Goal: Book appointment/travel/reservation

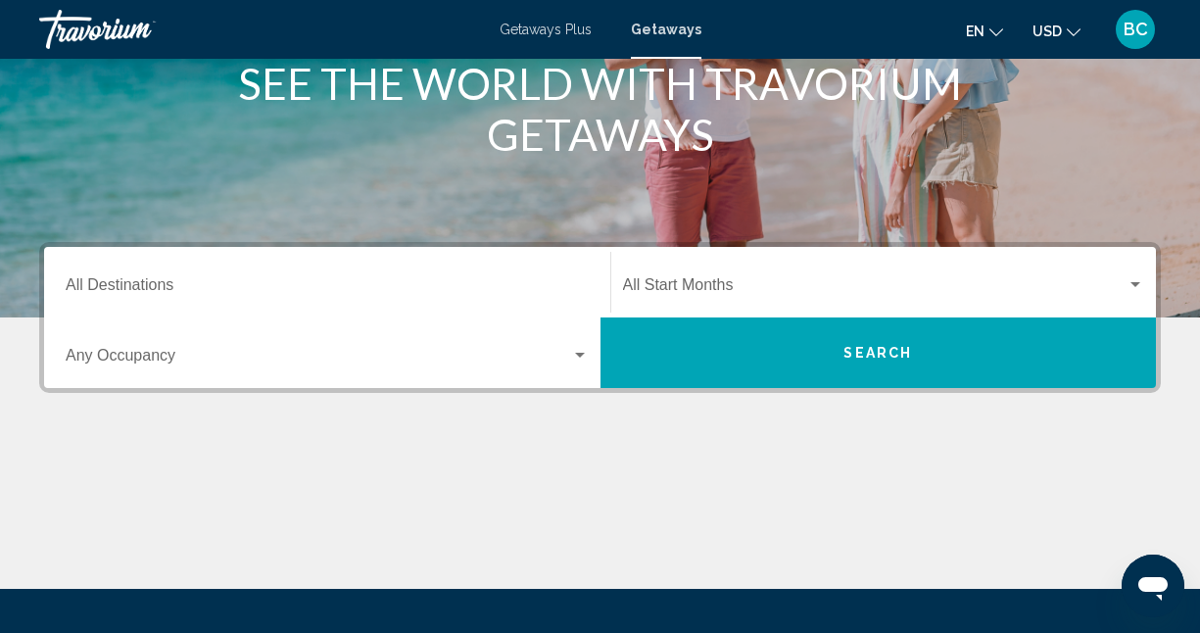
scroll to position [270, 0]
click at [312, 284] on input "Destination All Destinations" at bounding box center [327, 289] width 523 height 18
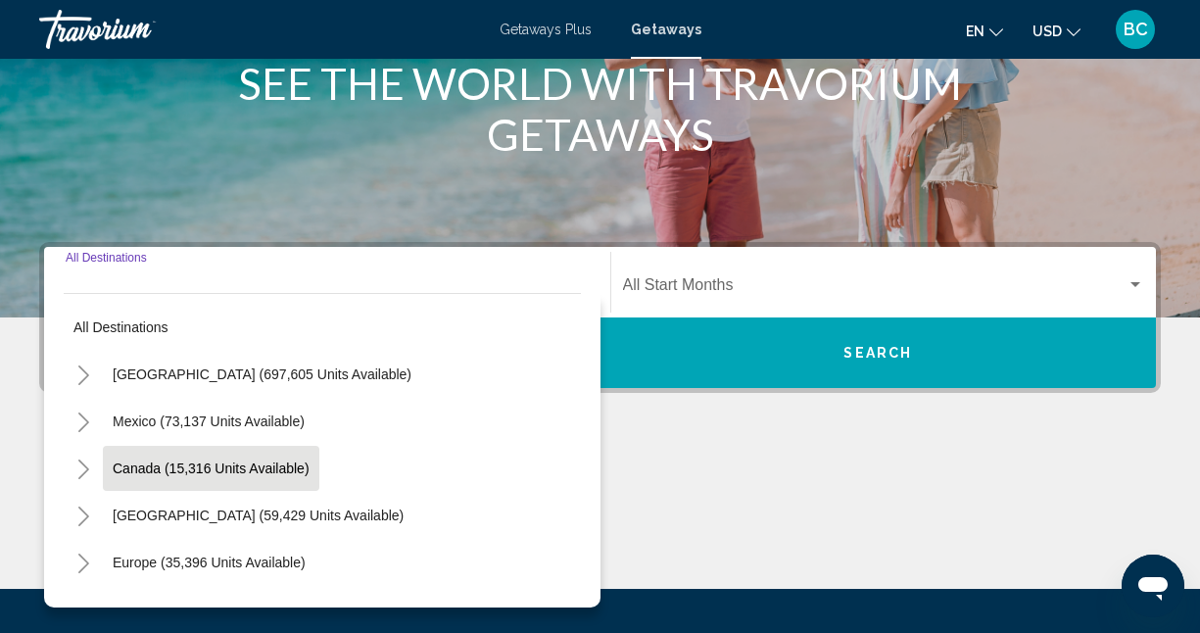
scroll to position [449, 0]
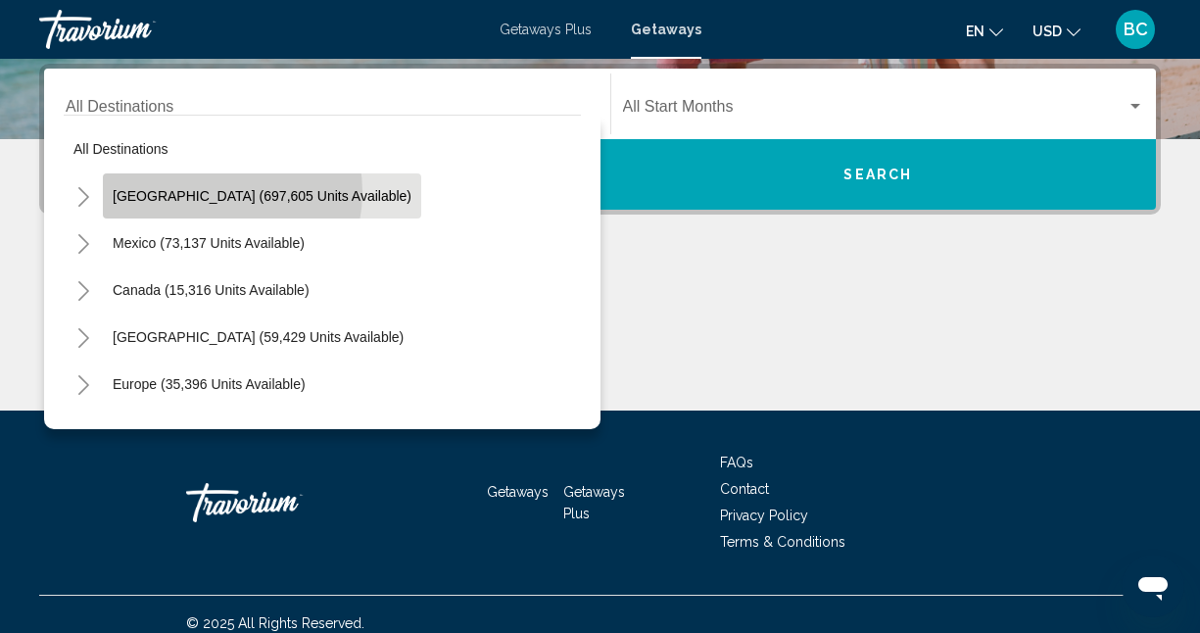
click at [210, 192] on span "[GEOGRAPHIC_DATA] (697,605 units available)" at bounding box center [262, 196] width 299 height 16
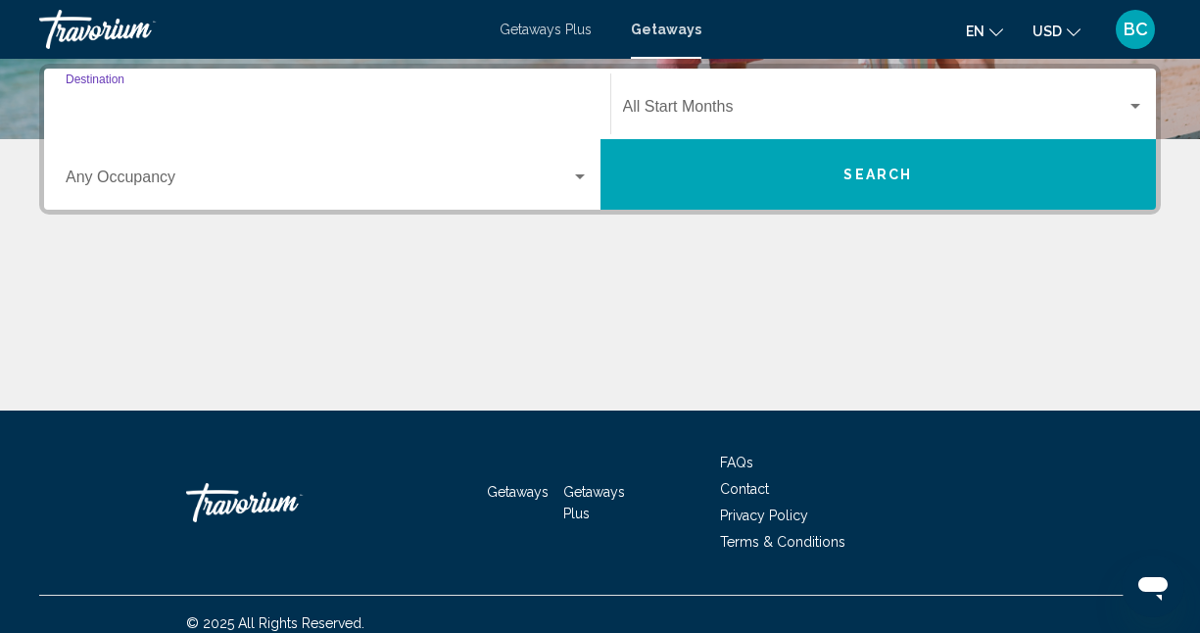
type input "**********"
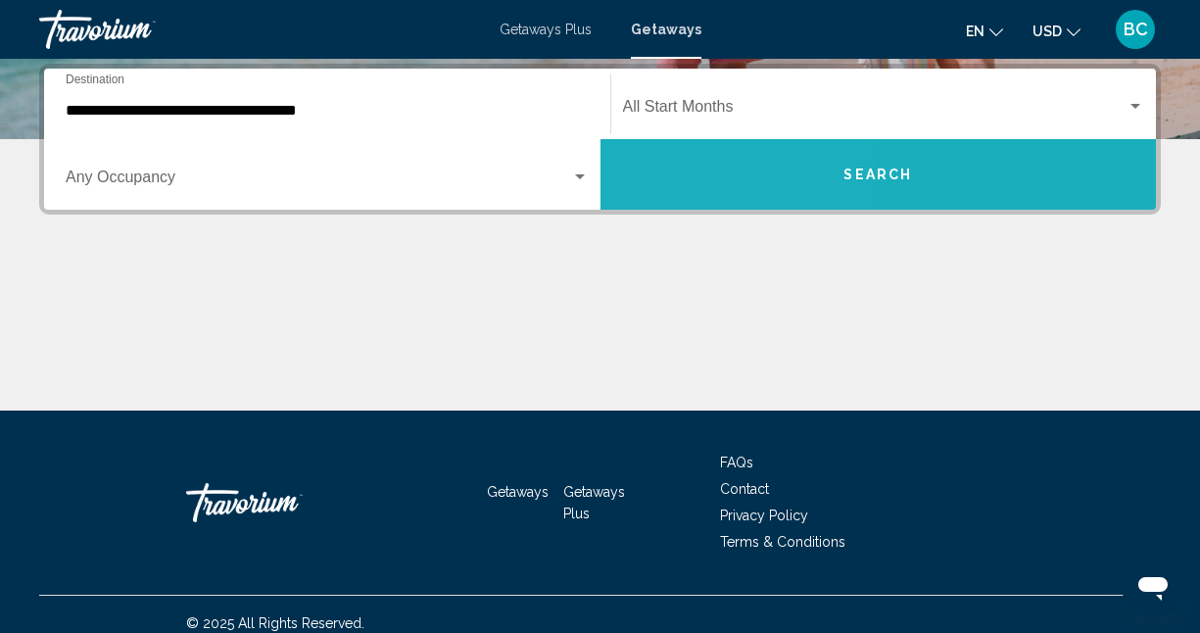
click at [642, 177] on button "Search" at bounding box center [878, 174] width 556 height 71
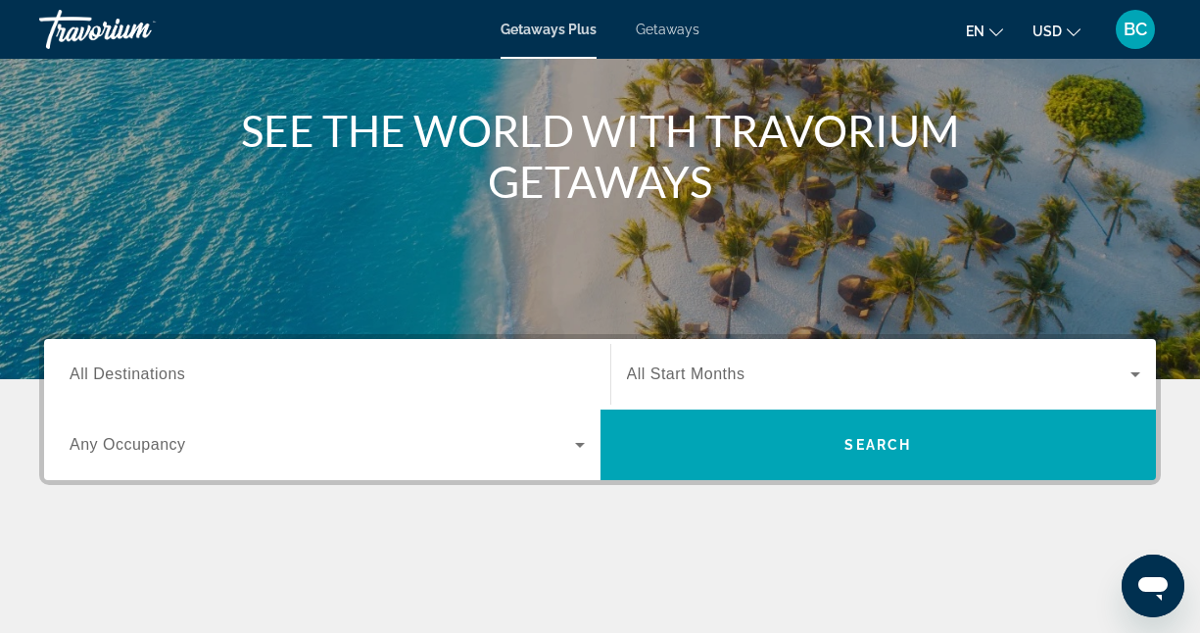
scroll to position [209, 0]
click at [578, 441] on icon "Search widget" at bounding box center [580, 445] width 24 height 24
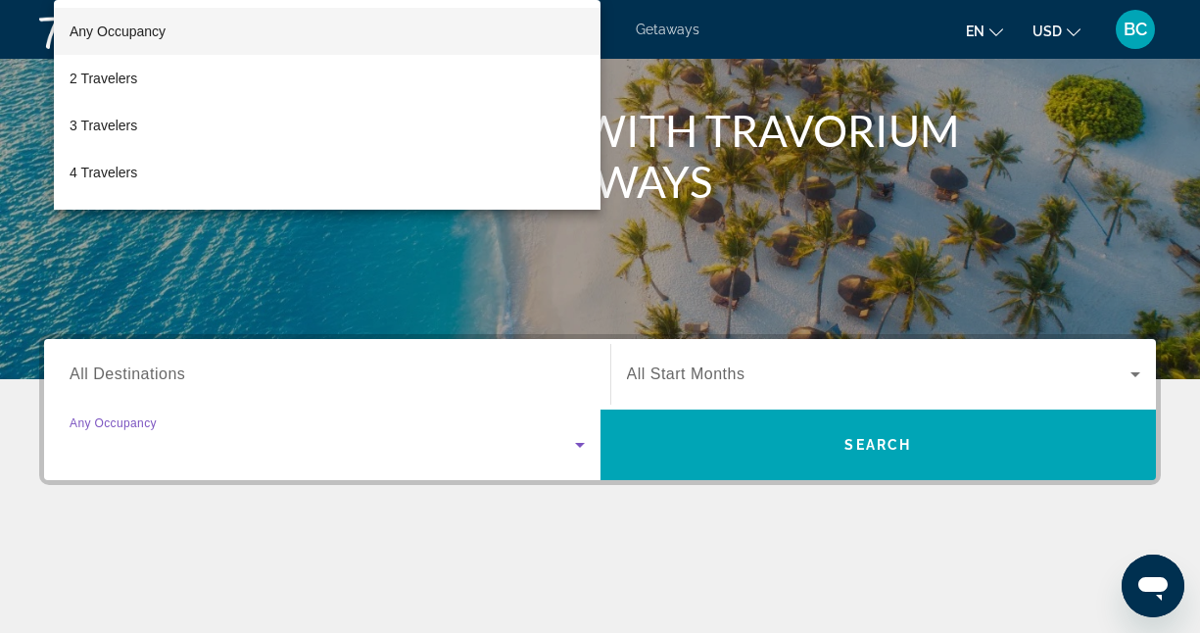
scroll to position [479, 0]
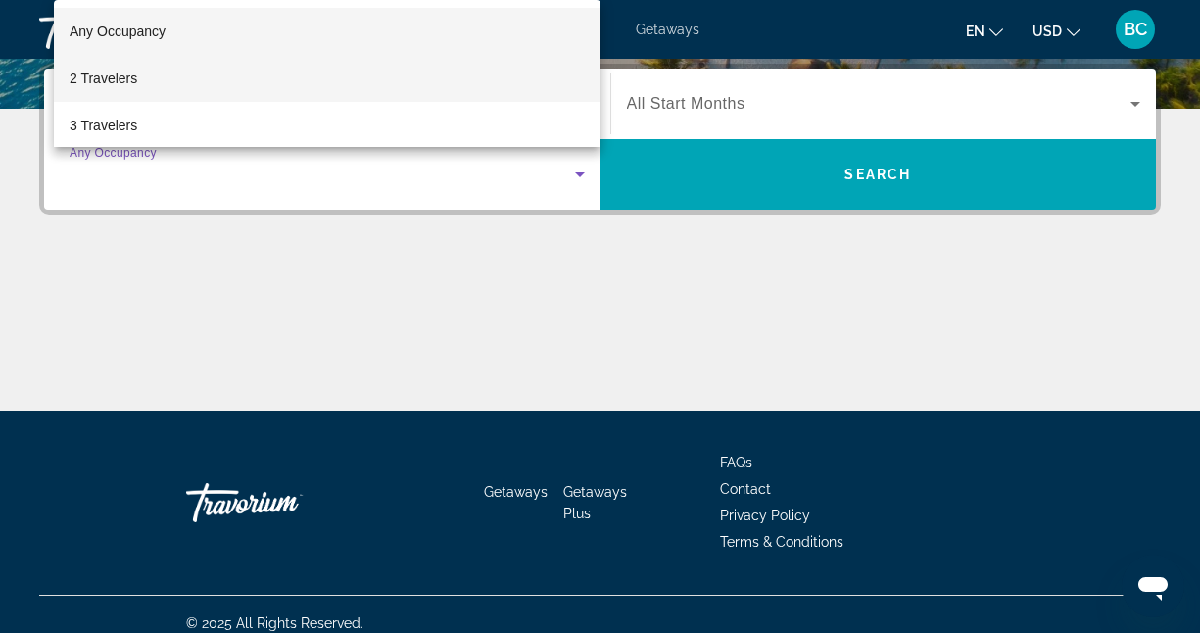
click at [277, 73] on mat-option "2 Travelers" at bounding box center [327, 78] width 547 height 47
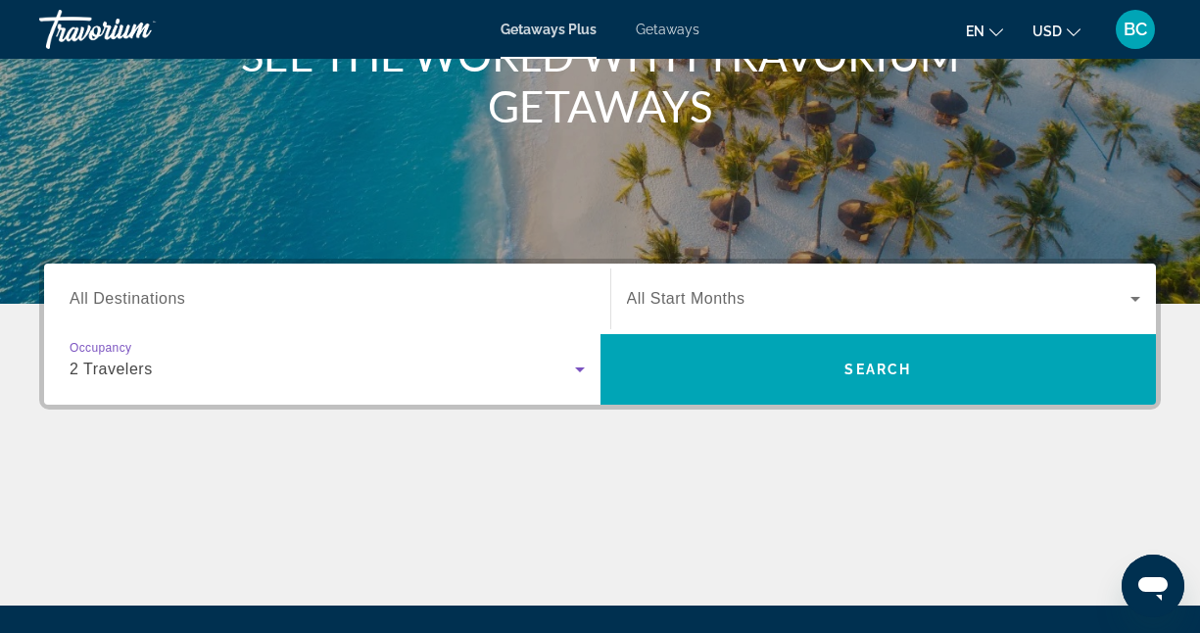
scroll to position [279, 0]
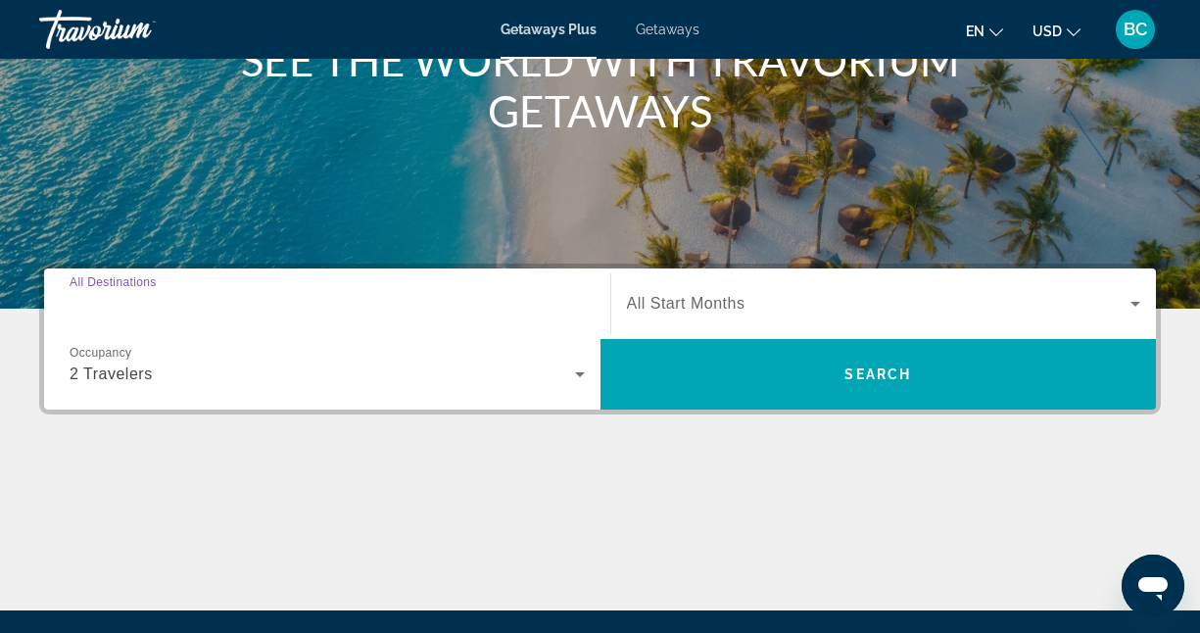
click at [565, 311] on input "Destination All Destinations" at bounding box center [327, 305] width 515 height 24
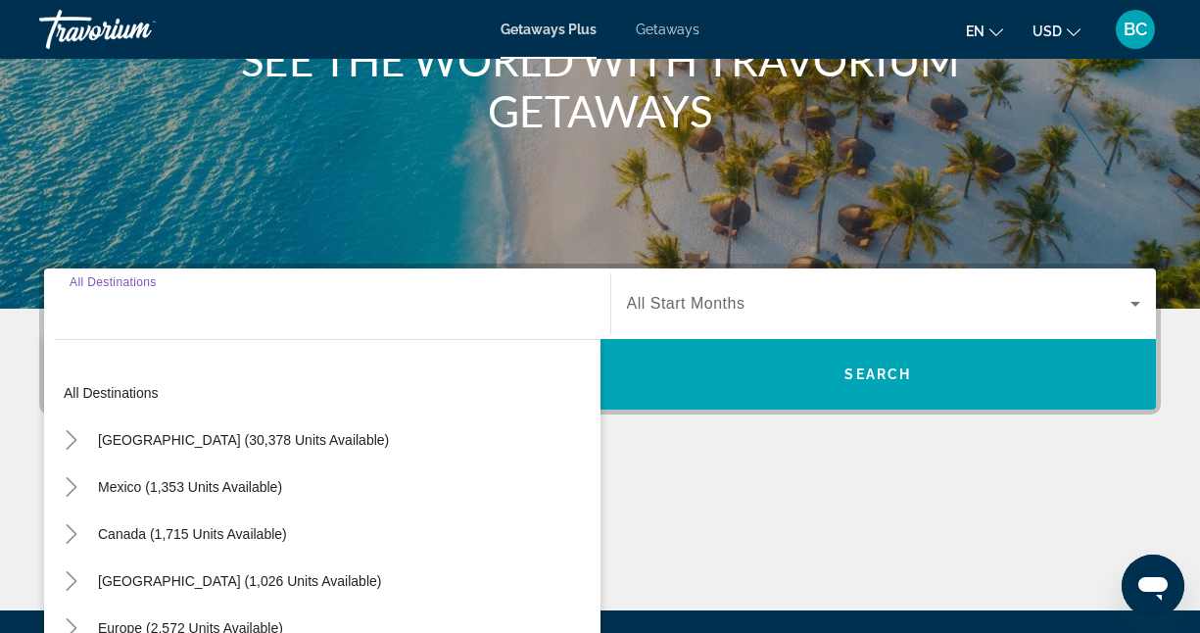
scroll to position [479, 0]
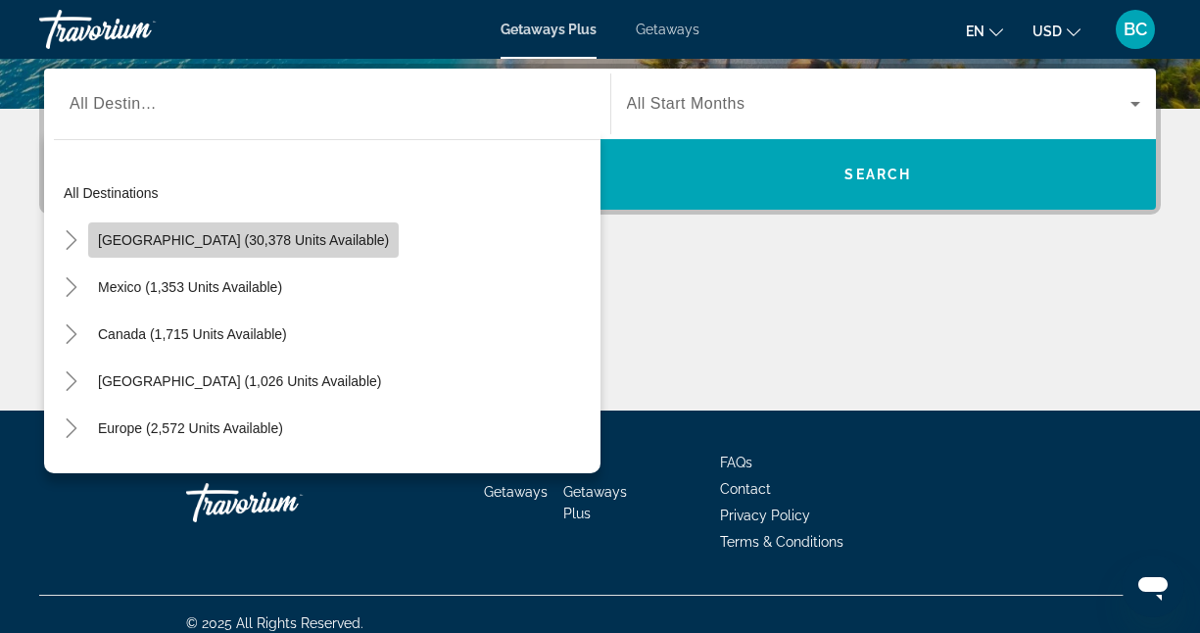
click at [296, 237] on span "[GEOGRAPHIC_DATA] (30,378 units available)" at bounding box center [243, 240] width 291 height 16
type input "**********"
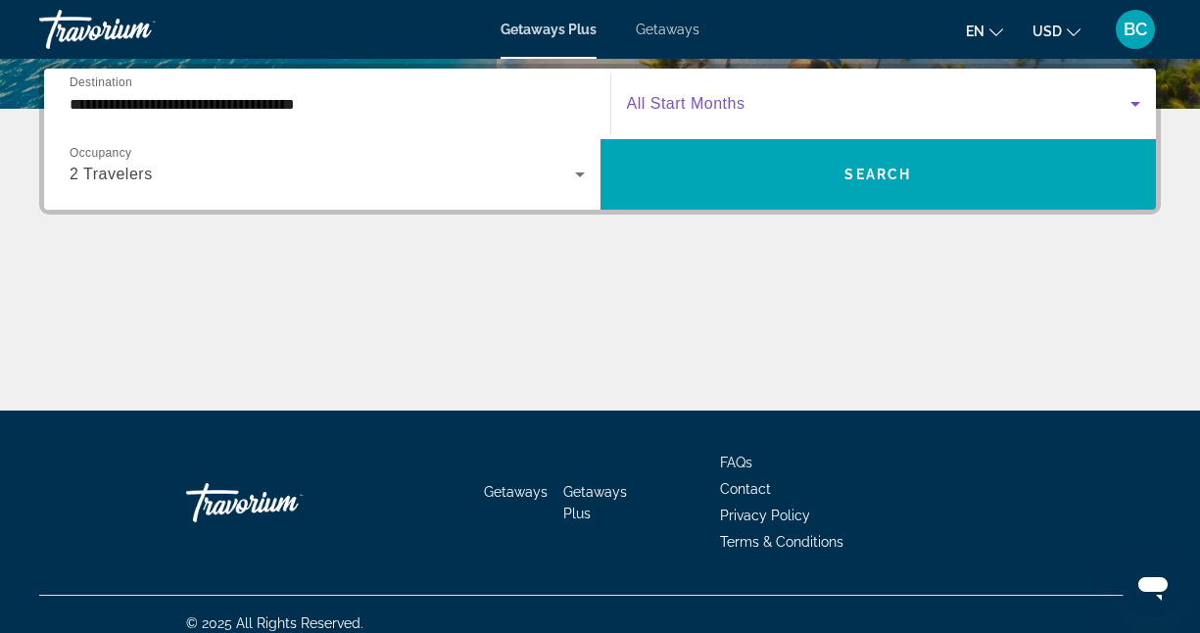
click at [840, 112] on span "Search widget" at bounding box center [879, 104] width 504 height 24
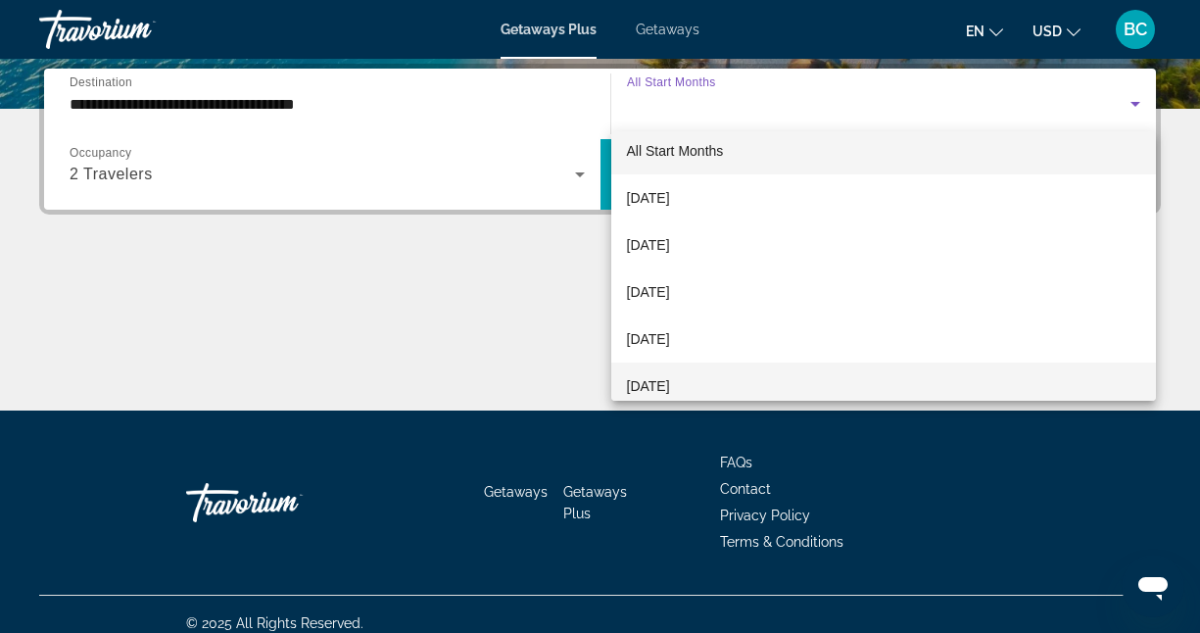
scroll to position [0, 0]
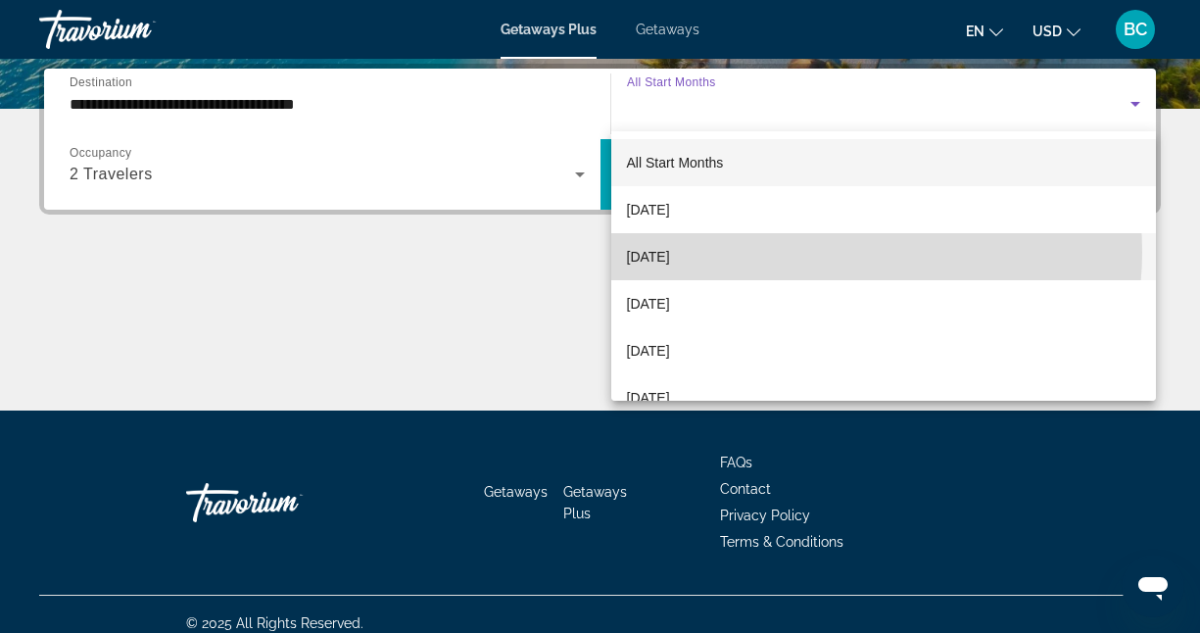
click at [823, 252] on mat-option "[DATE]" at bounding box center [884, 256] width 546 height 47
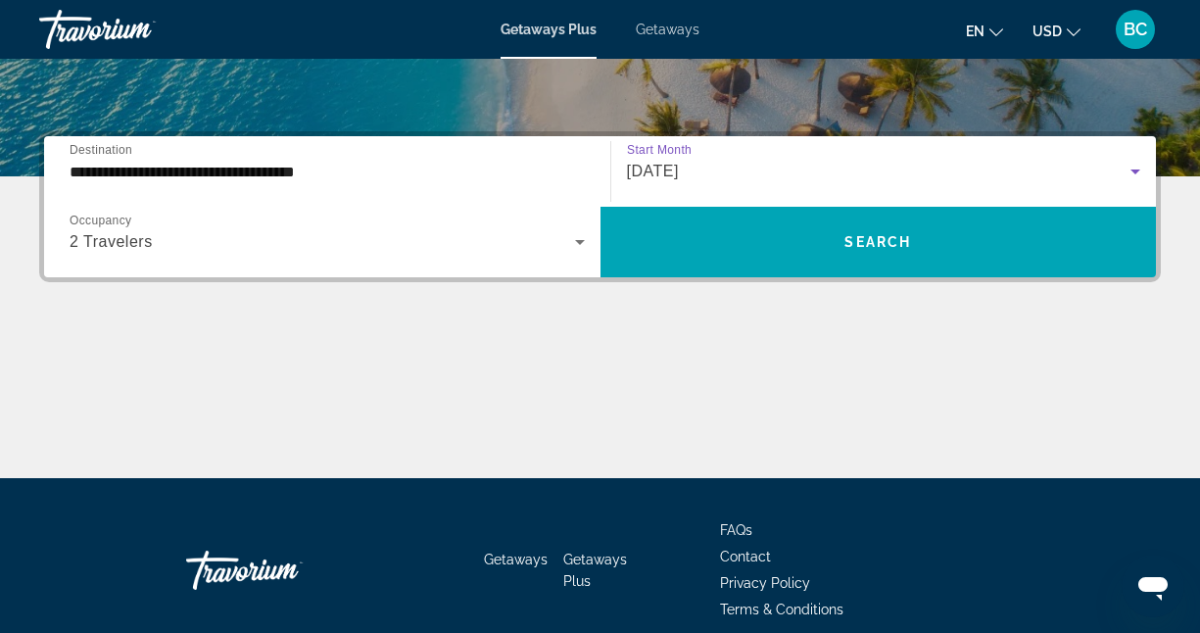
scroll to position [413, 0]
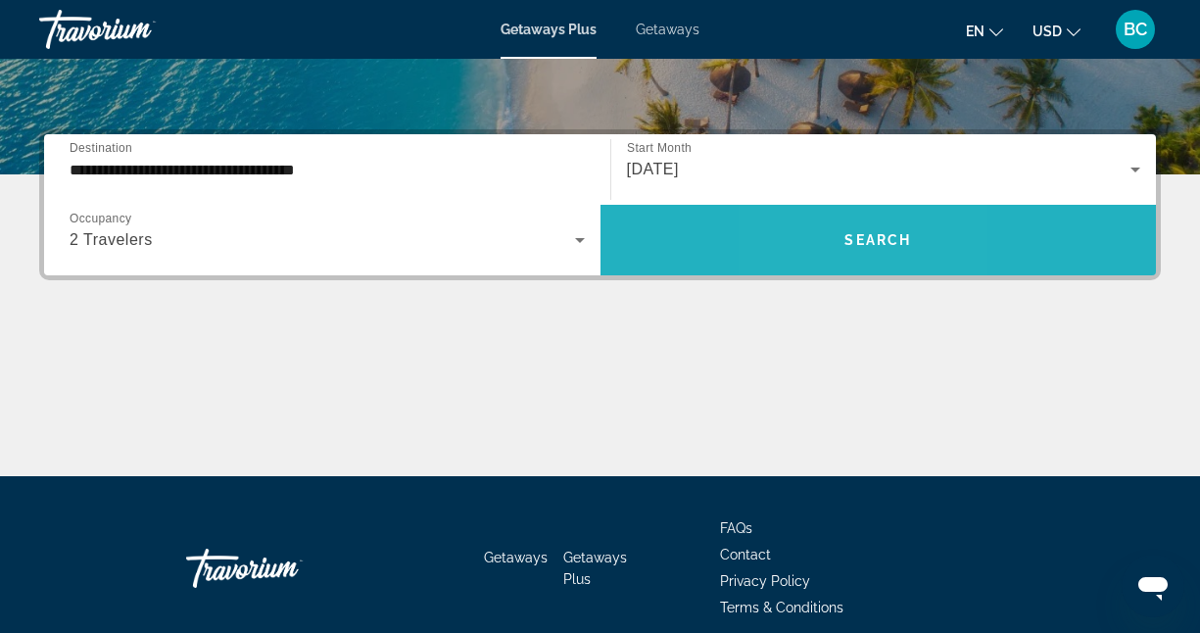
click at [824, 251] on span "Search widget" at bounding box center [878, 239] width 556 height 47
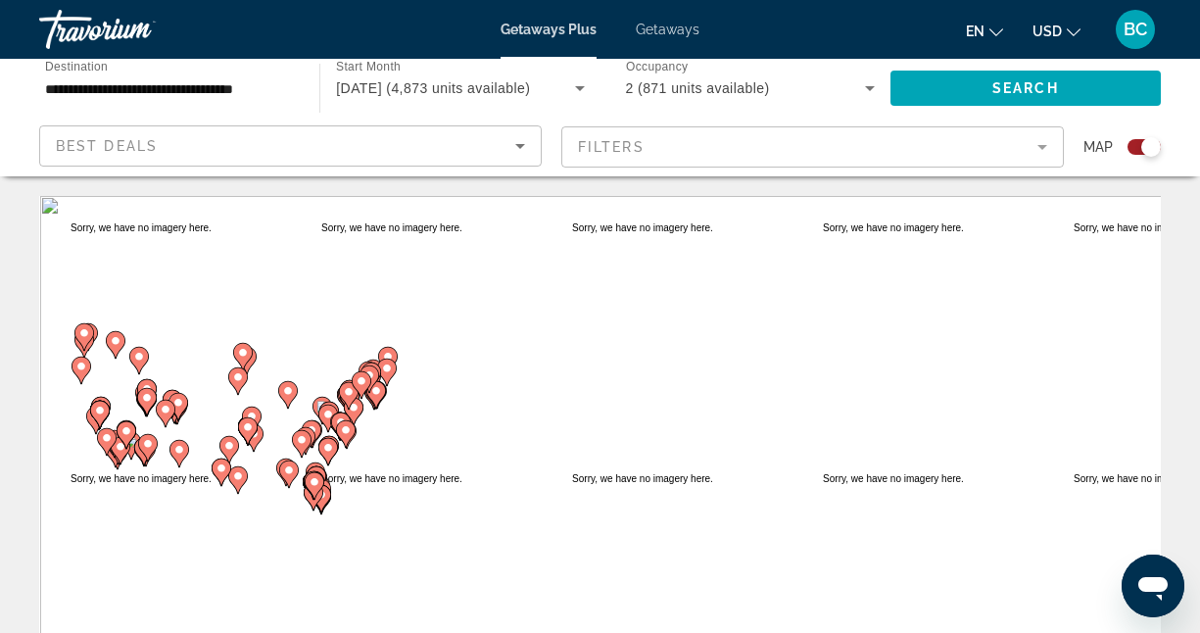
click at [1039, 156] on mat-form-field "Filters" at bounding box center [812, 146] width 503 height 41
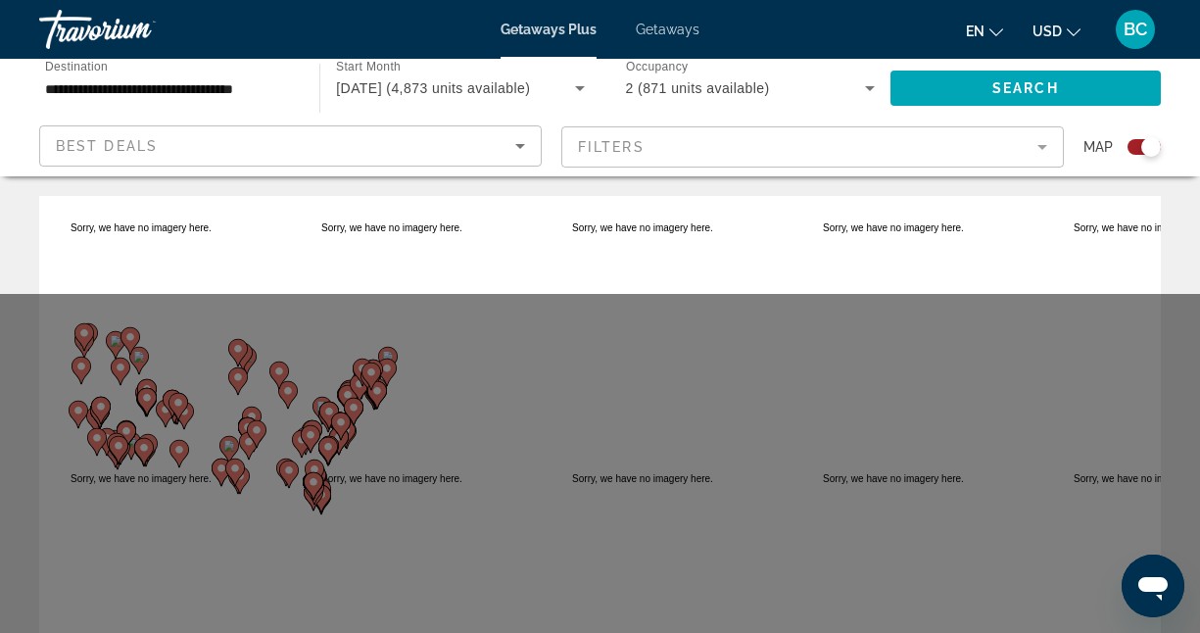
click at [1033, 140] on mat-form-field "Filters" at bounding box center [812, 146] width 503 height 41
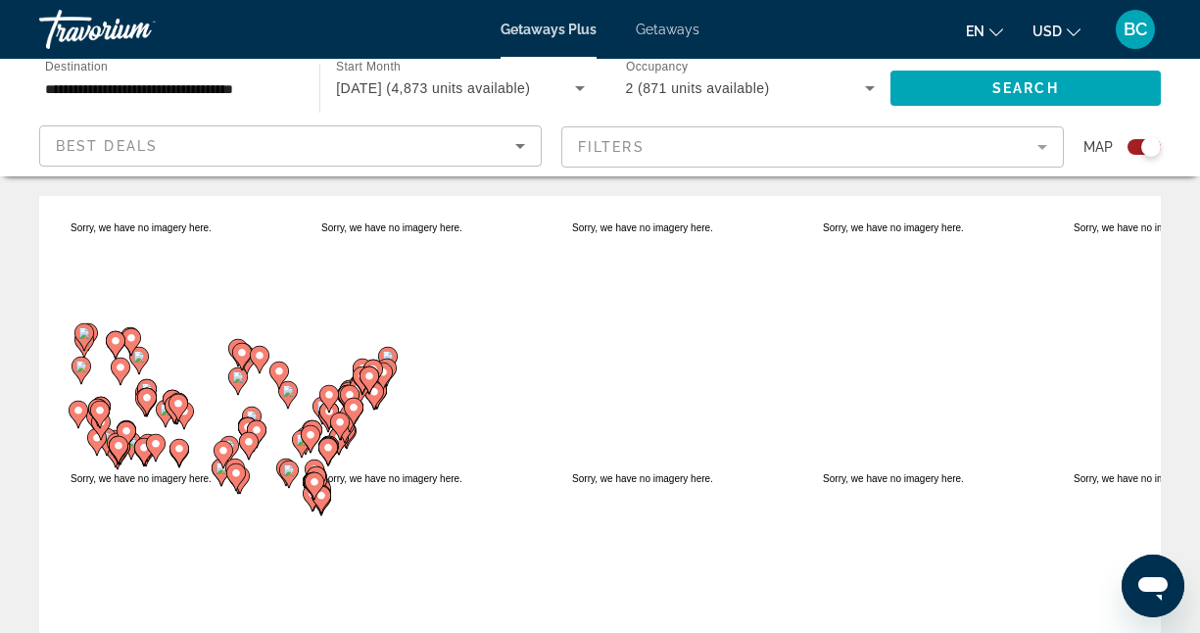
click at [1033, 140] on mat-form-field "Filters" at bounding box center [812, 146] width 503 height 41
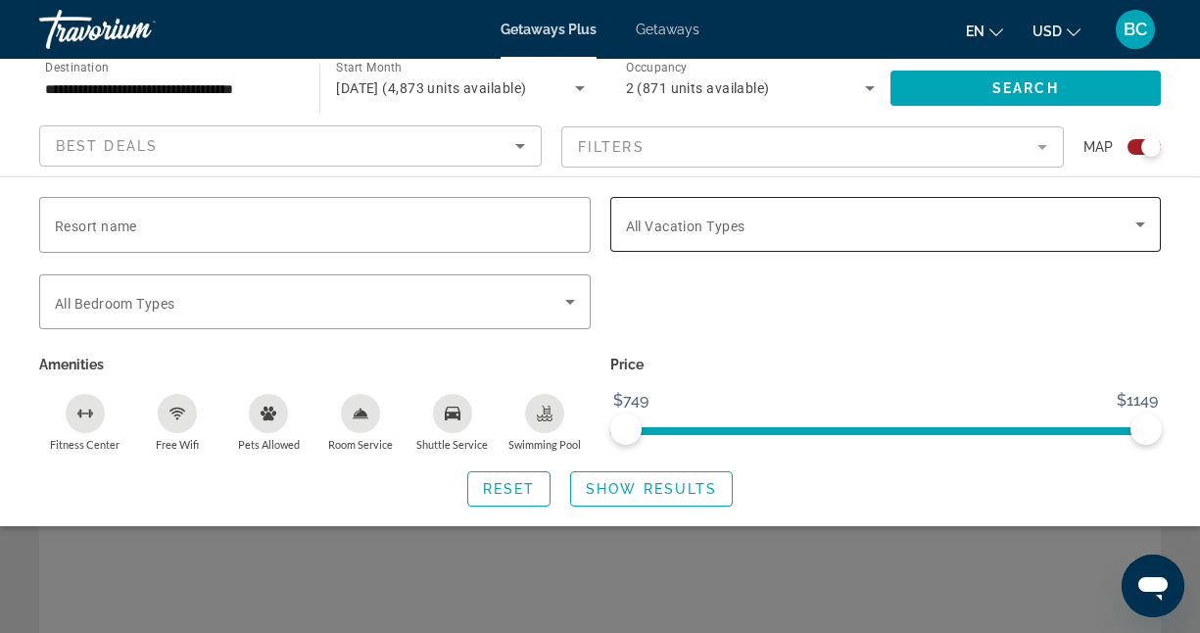
click at [739, 219] on span "All Vacation Types" at bounding box center [686, 226] width 120 height 16
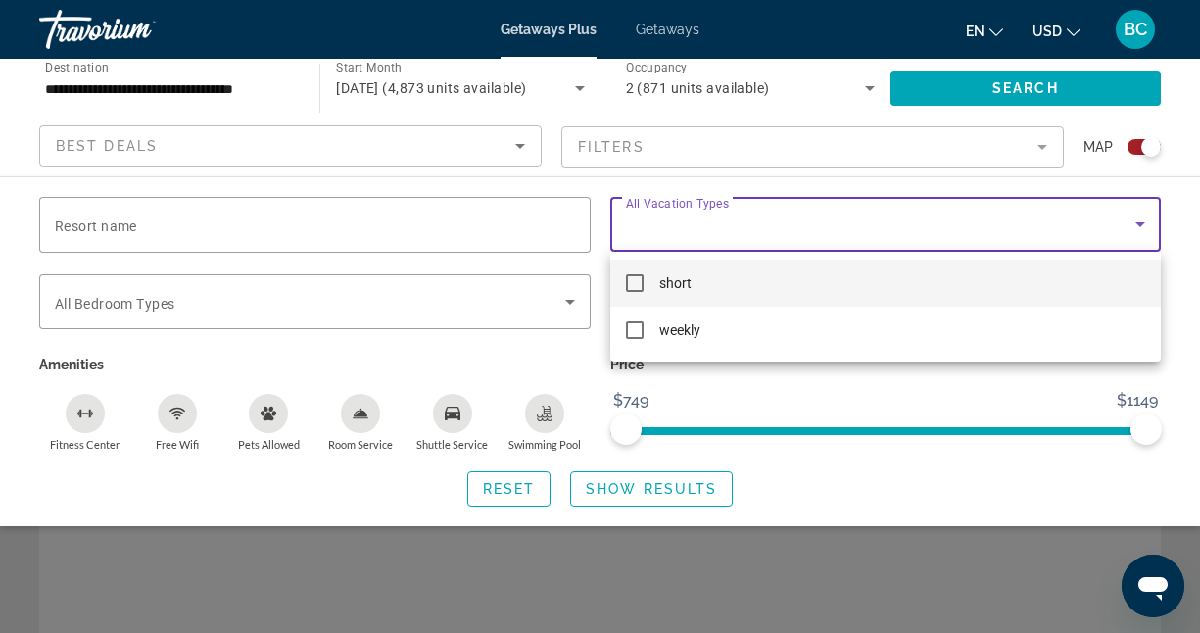
click at [715, 285] on mat-option "short" at bounding box center [886, 283] width 552 height 47
click at [683, 501] on div at bounding box center [600, 316] width 1200 height 633
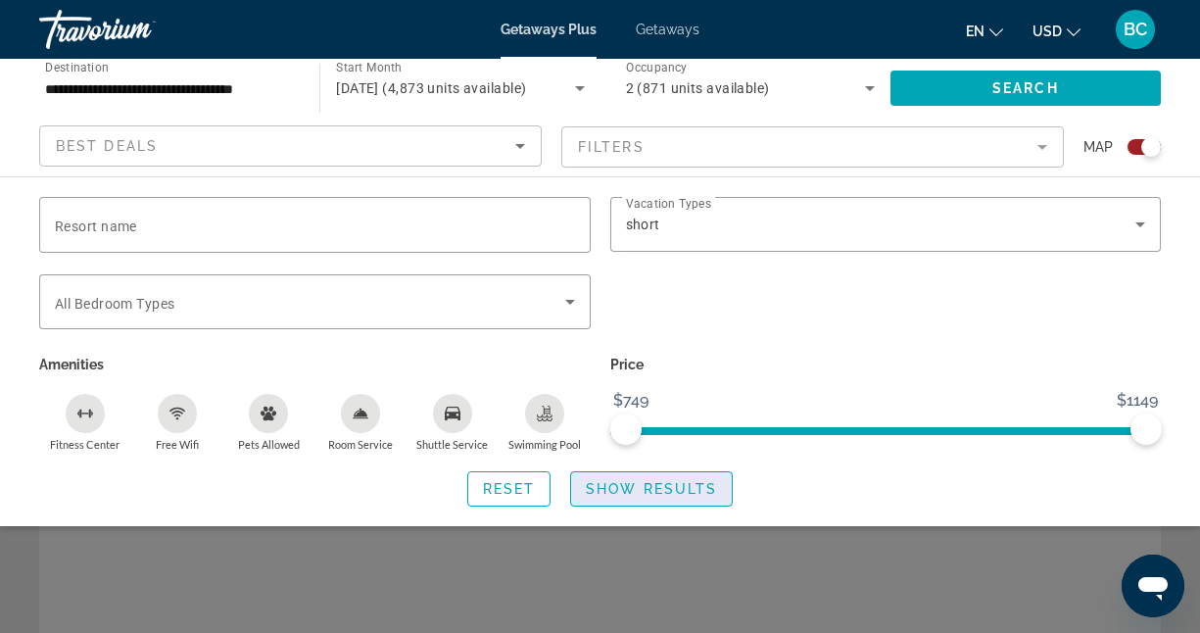
click at [658, 508] on span "Search widget" at bounding box center [651, 488] width 161 height 47
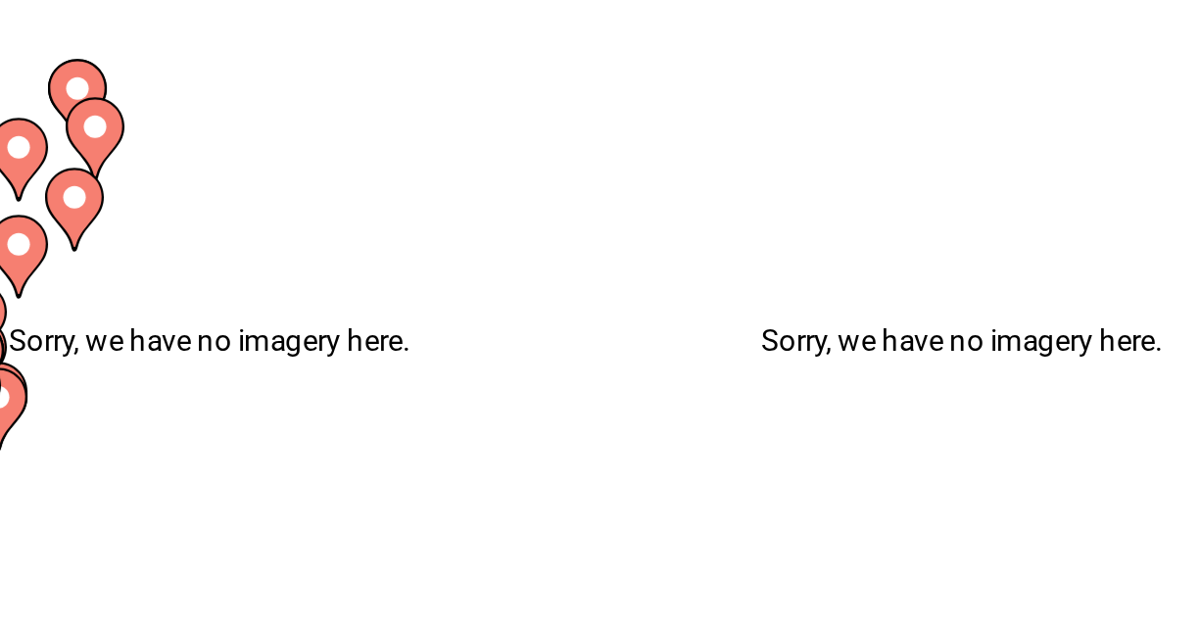
scroll to position [17, 0]
